Goal: Complete application form

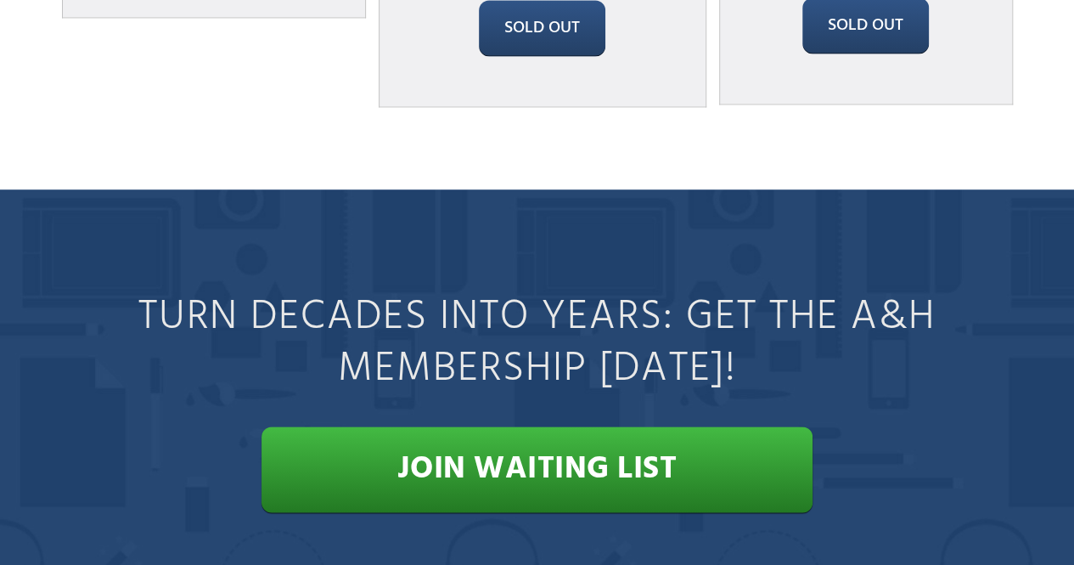
scroll to position [7692, 0]
click at [596, 443] on strong "Join Waiting List" at bounding box center [537, 468] width 280 height 50
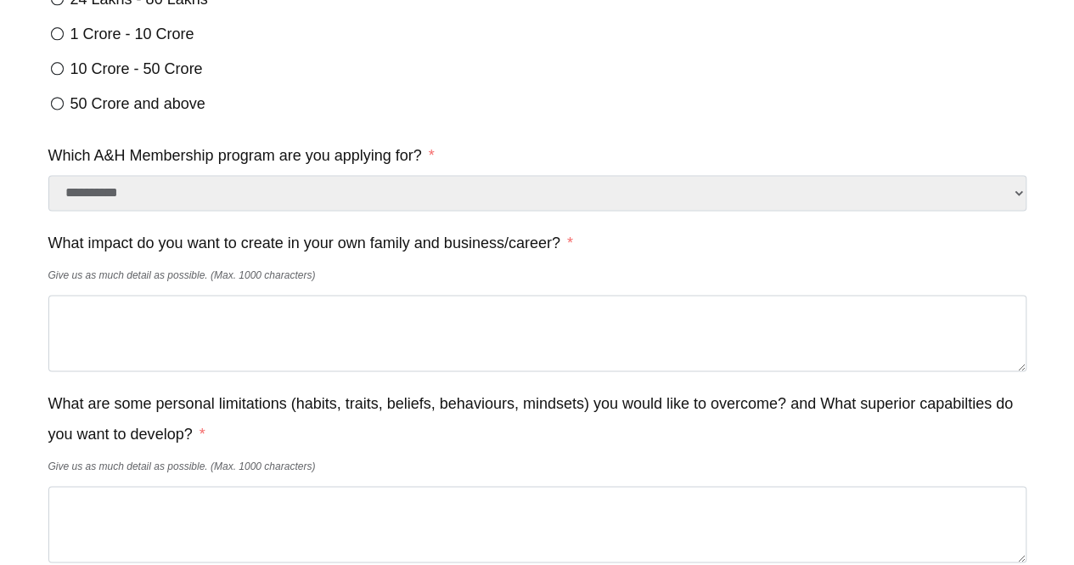
scroll to position [1133, 0]
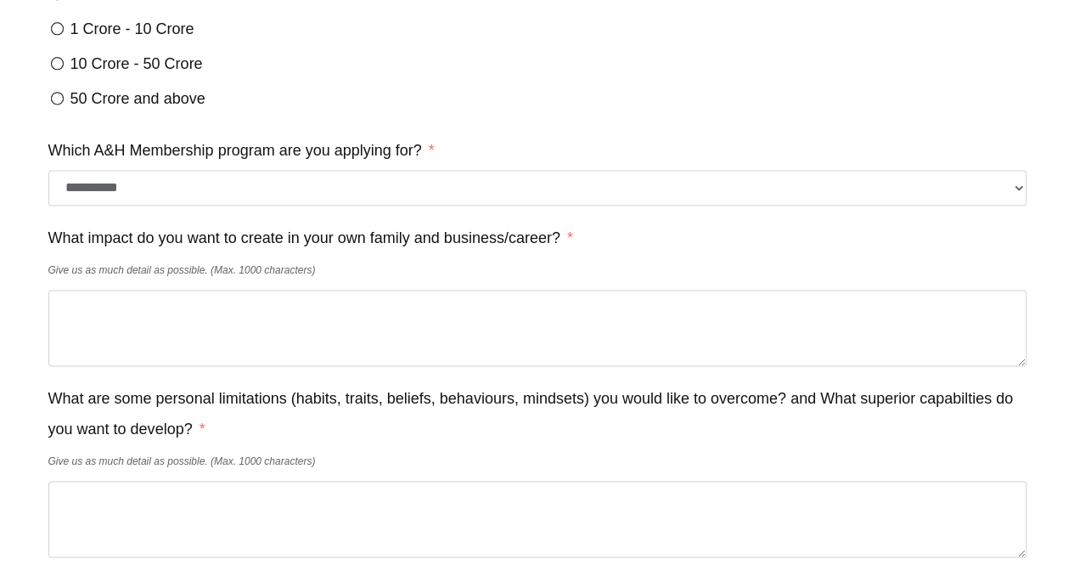
click at [912, 205] on select "**********" at bounding box center [537, 188] width 978 height 36
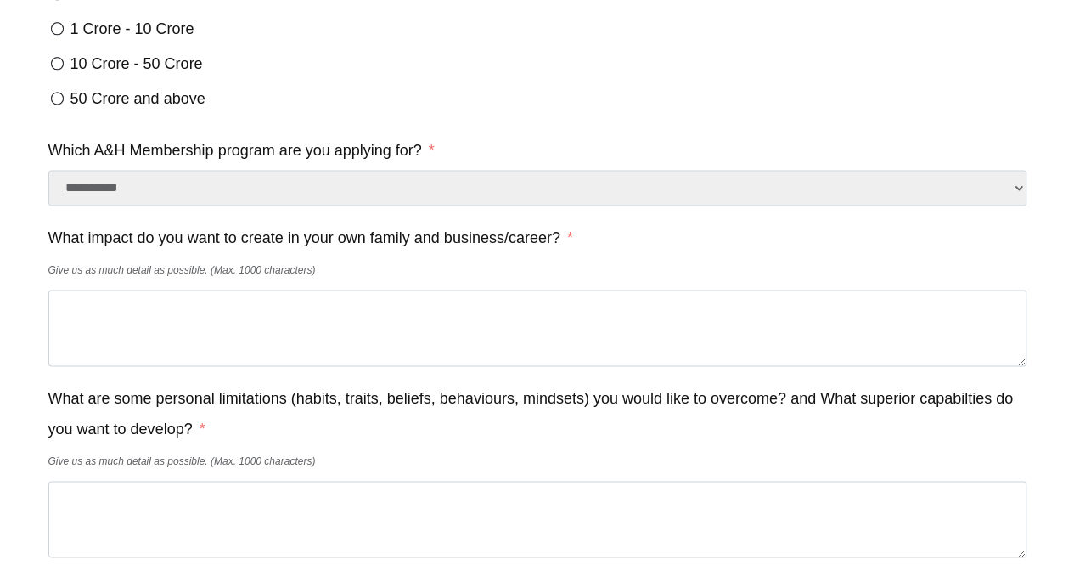
click at [901, 114] on div "50 Crore and above" at bounding box center [537, 98] width 978 height 31
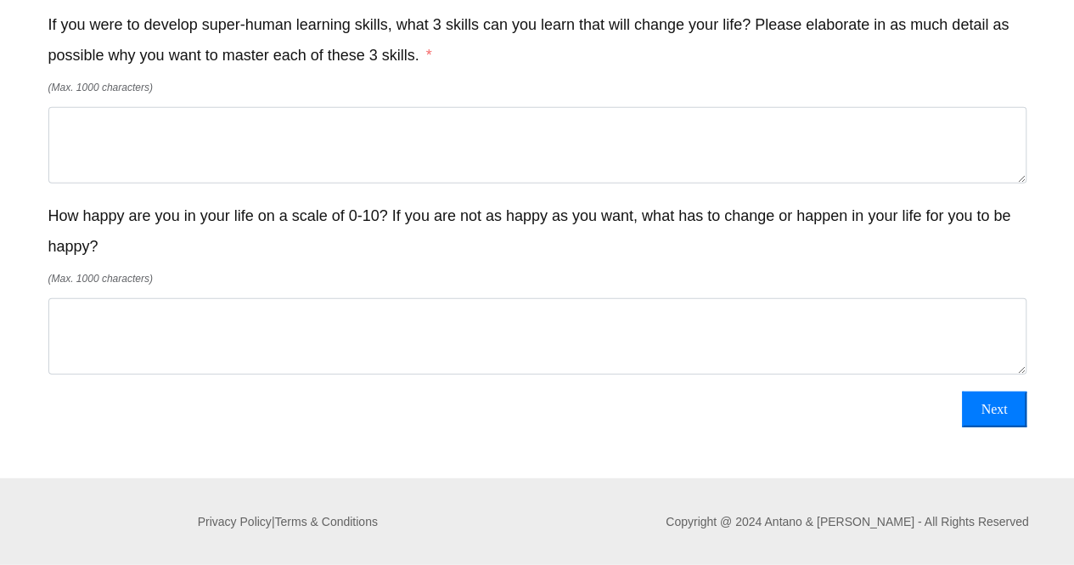
scroll to position [0, 0]
